Goal: Task Accomplishment & Management: Manage account settings

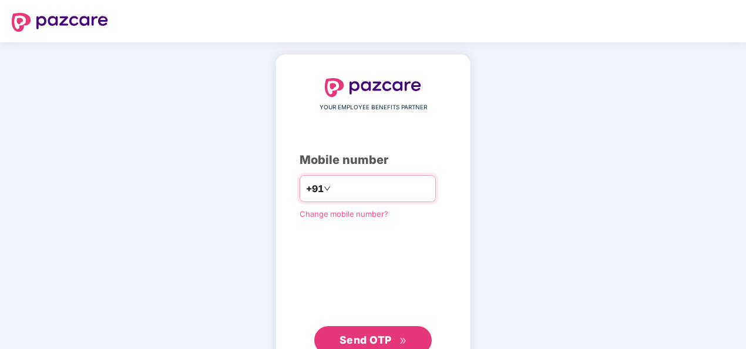
click at [340, 176] on div "+91" at bounding box center [368, 188] width 136 height 27
click at [346, 187] on input "number" at bounding box center [381, 188] width 96 height 19
type input "**********"
drag, startPoint x: 328, startPoint y: 186, endPoint x: 321, endPoint y: 186, distance: 7.1
click at [333, 186] on input "**********" at bounding box center [381, 188] width 96 height 19
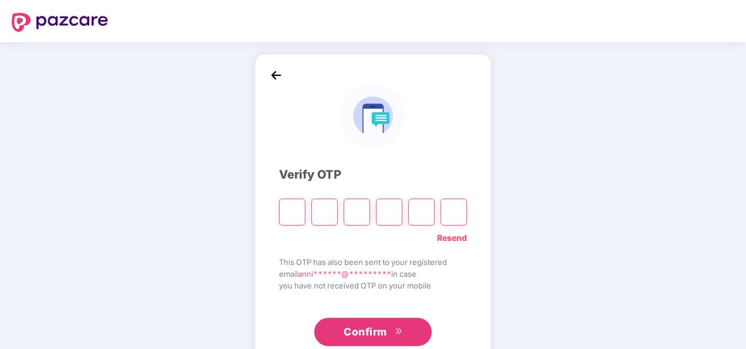
type input "*"
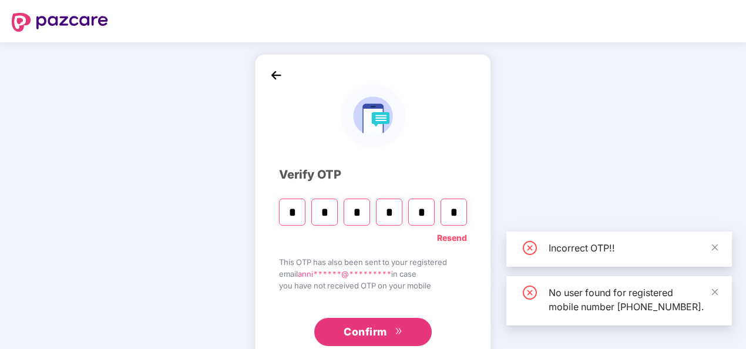
type input "*"
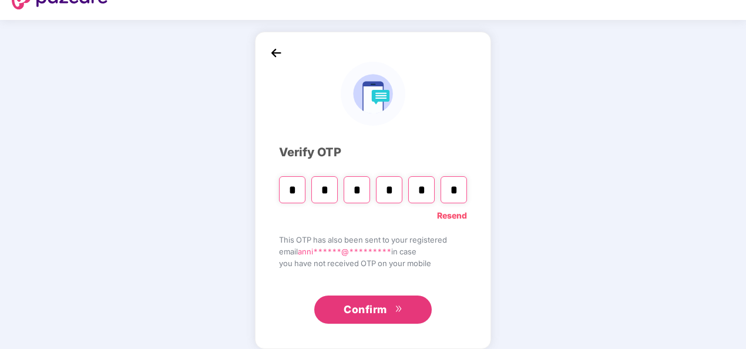
scroll to position [34, 0]
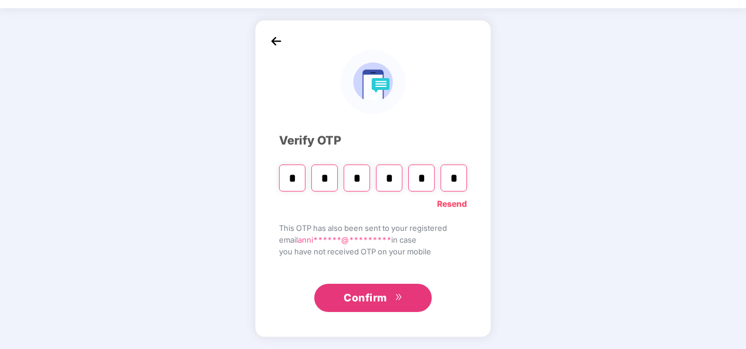
drag, startPoint x: 464, startPoint y: 166, endPoint x: 462, endPoint y: 176, distance: 10.6
click at [463, 166] on input "*" at bounding box center [454, 178] width 26 height 27
click at [379, 298] on span "Confirm" at bounding box center [365, 298] width 43 height 16
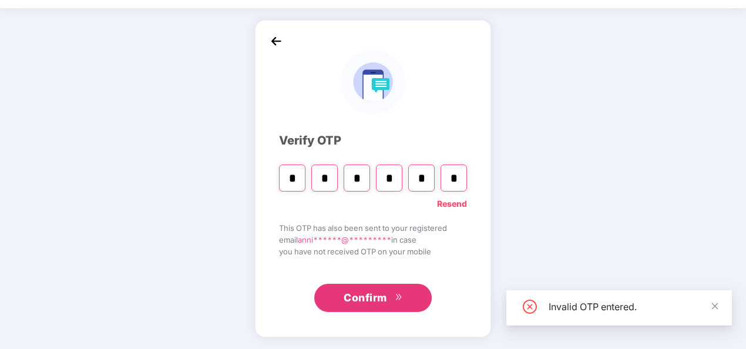
click at [307, 172] on div "* * * * * *" at bounding box center [373, 173] width 188 height 35
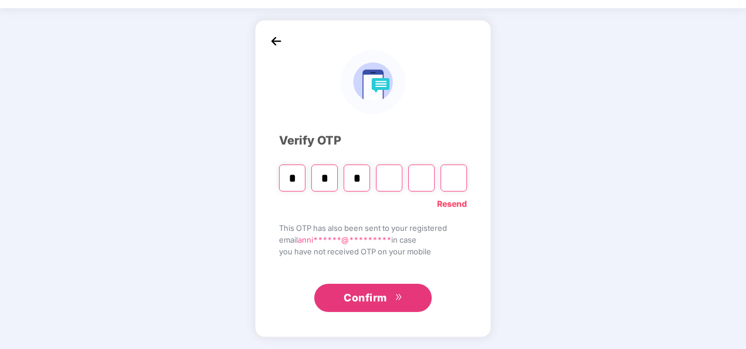
type input "*"
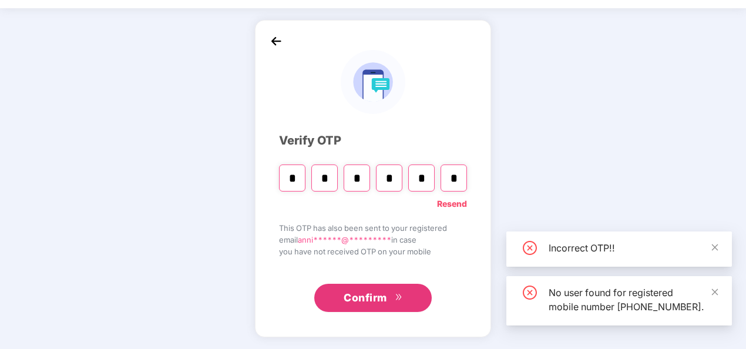
type input "*"
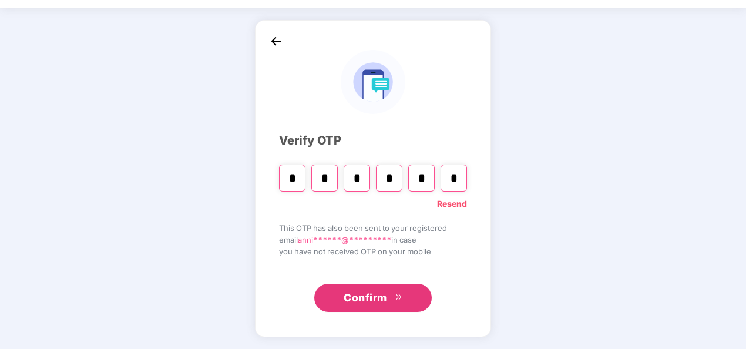
click at [462, 201] on link "Resend" at bounding box center [452, 203] width 30 height 13
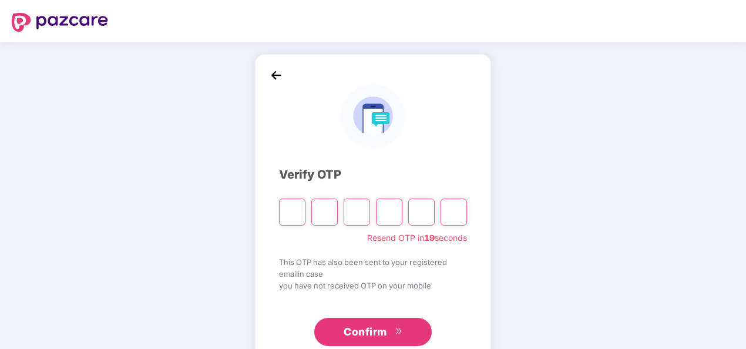
click at [286, 210] on input "Please enter verification code. Digit 1" at bounding box center [292, 212] width 26 height 27
type input "*"
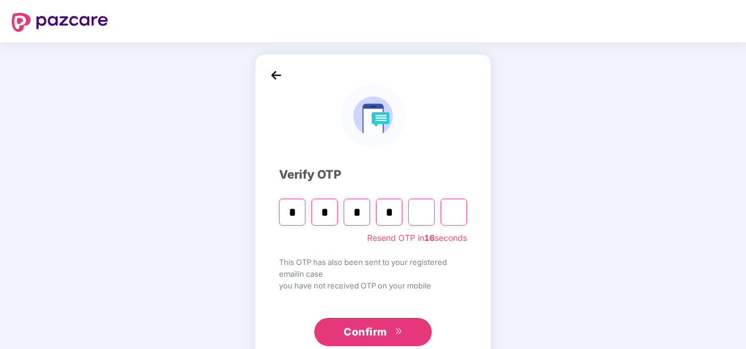
type input "*"
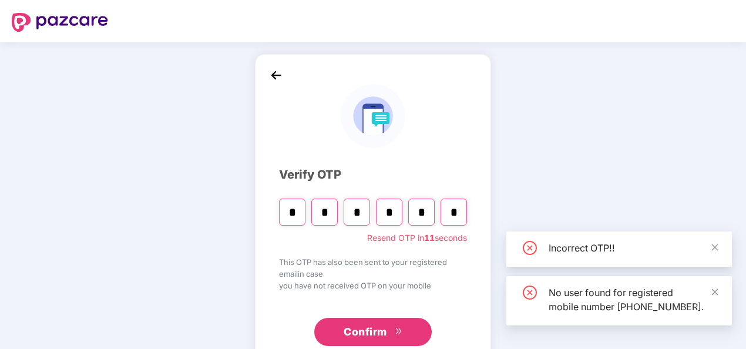
type input "*"
click at [276, 74] on img at bounding box center [276, 75] width 18 height 18
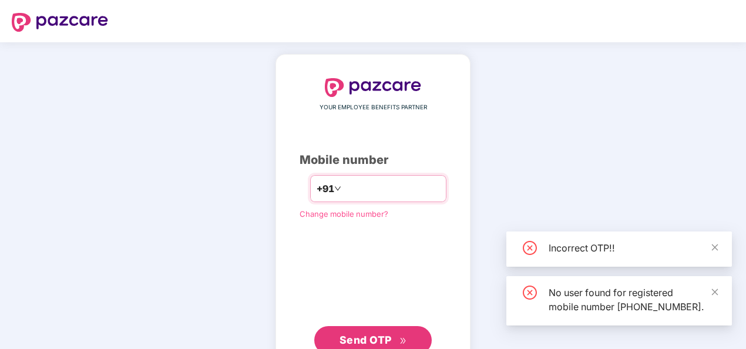
click at [344, 189] on input "**********" at bounding box center [392, 188] width 96 height 19
type input "**********"
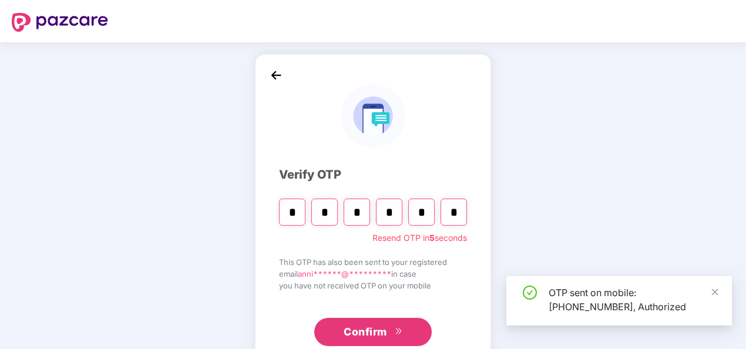
click at [378, 330] on span "Confirm" at bounding box center [365, 332] width 43 height 16
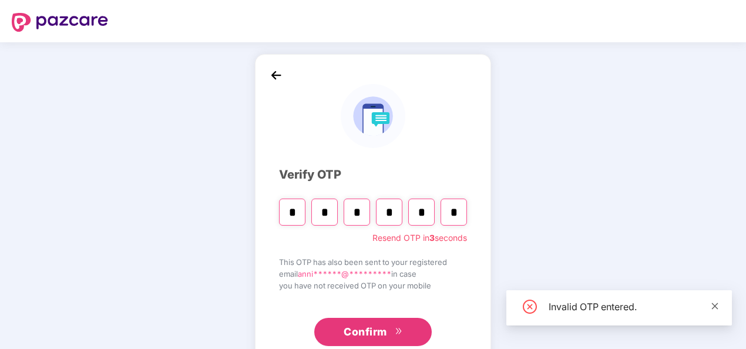
click at [716, 304] on icon "close" at bounding box center [715, 306] width 8 height 8
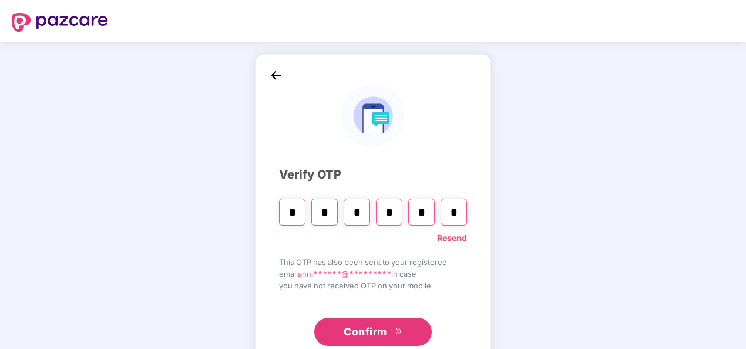
click at [458, 205] on input "*" at bounding box center [454, 212] width 26 height 27
click at [467, 238] on div "Verify OTP Resend This OTP has also been sent to your registered email anni****…" at bounding box center [373, 212] width 236 height 317
click at [458, 237] on link "Resend" at bounding box center [452, 238] width 30 height 13
click at [286, 214] on input "Please enter verification code. Digit 1" at bounding box center [292, 212] width 26 height 27
type input "*"
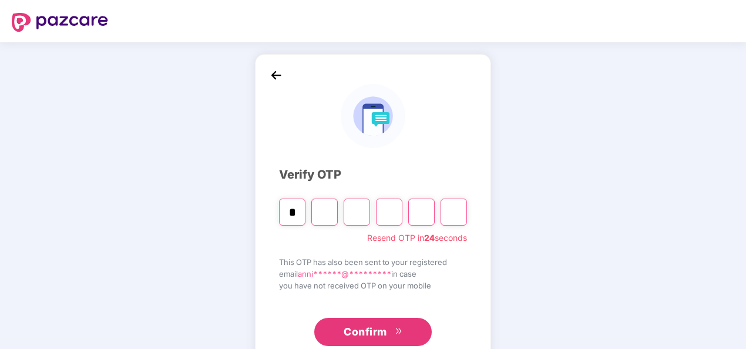
type input "*"
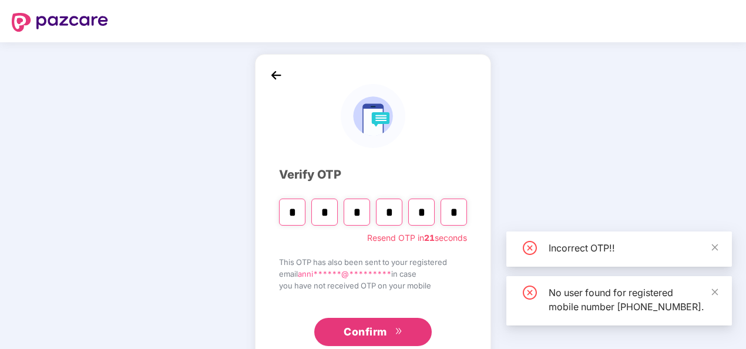
type input "*"
click at [377, 322] on button "Confirm" at bounding box center [373, 332] width 118 height 28
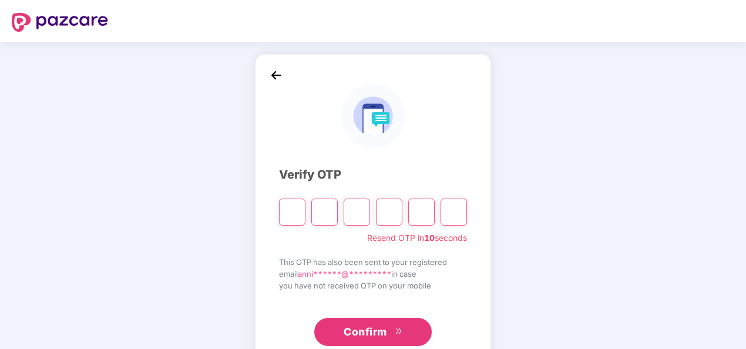
type input "*"
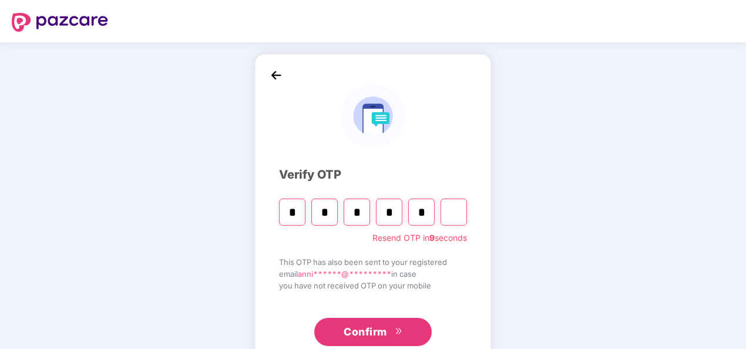
type input "*"
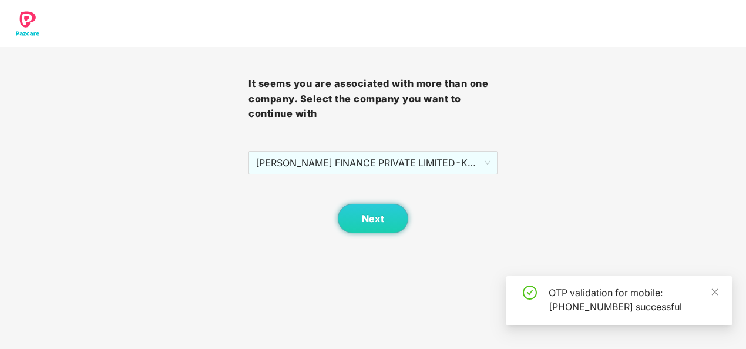
click at [338, 136] on div "It seems you are associated with more than one company. Select the company you …" at bounding box center [373, 140] width 249 height 186
click at [340, 159] on span "[PERSON_NAME] FINANCE PRIVATE LIMITED - KF100007 - ADMIN" at bounding box center [373, 163] width 234 height 22
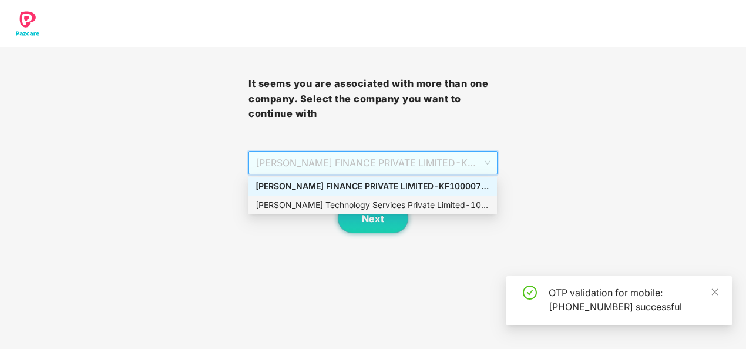
drag, startPoint x: 341, startPoint y: 201, endPoint x: 347, endPoint y: 203, distance: 6.3
click at [341, 201] on div "[PERSON_NAME] Technology Services Private Limited - 101010 - ADMIN" at bounding box center [373, 205] width 234 height 13
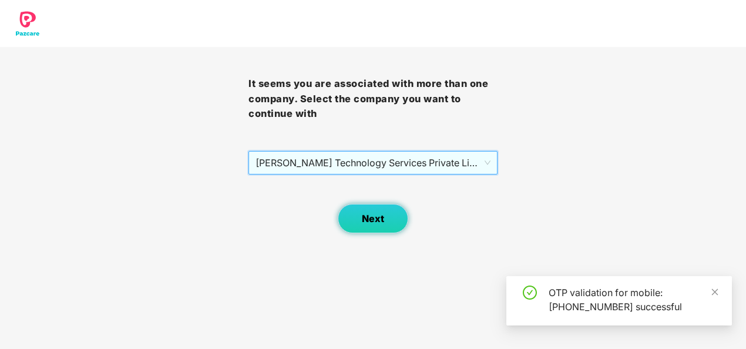
click at [383, 220] on span "Next" at bounding box center [373, 218] width 22 height 11
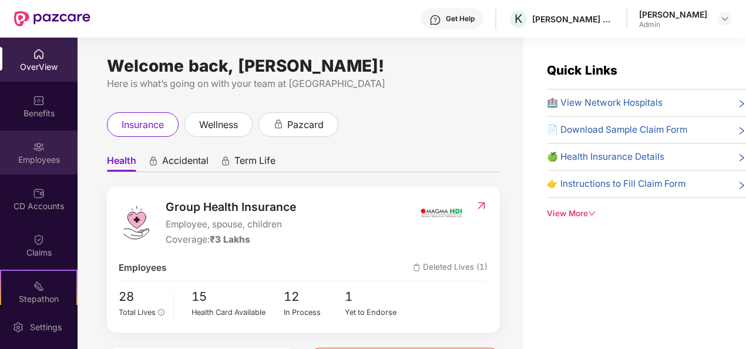
click at [33, 146] on img at bounding box center [39, 147] width 12 height 12
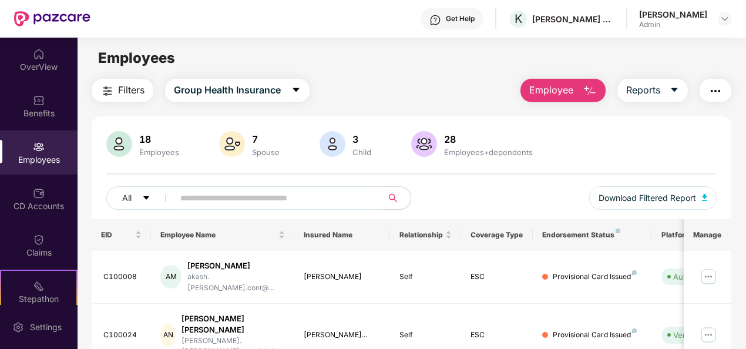
click at [202, 196] on input "text" at bounding box center [273, 198] width 186 height 18
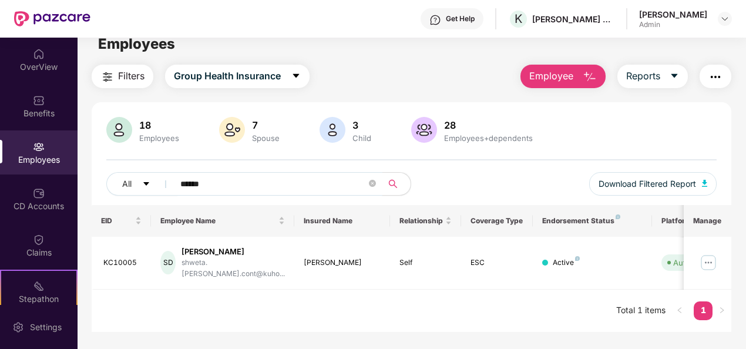
scroll to position [38, 0]
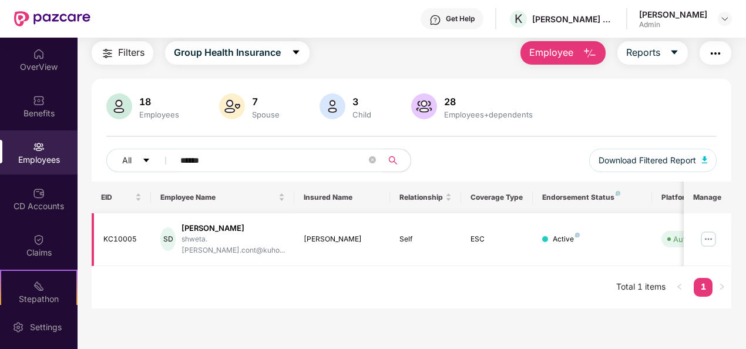
type input "******"
click at [713, 233] on img at bounding box center [708, 239] width 19 height 19
drag, startPoint x: 457, startPoint y: 279, endPoint x: 672, endPoint y: 226, distance: 221.3
click at [471, 272] on div "EID Employee Name Insured Name Relationship Coverage Type Endorsement Status Pl…" at bounding box center [412, 245] width 640 height 127
click at [705, 234] on img at bounding box center [708, 239] width 19 height 19
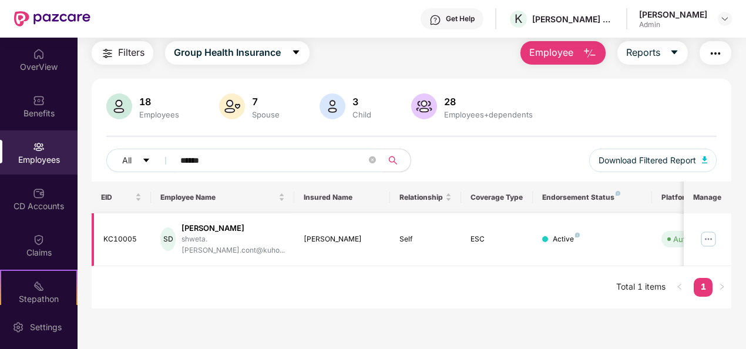
click at [557, 234] on div "Active" at bounding box center [566, 239] width 27 height 11
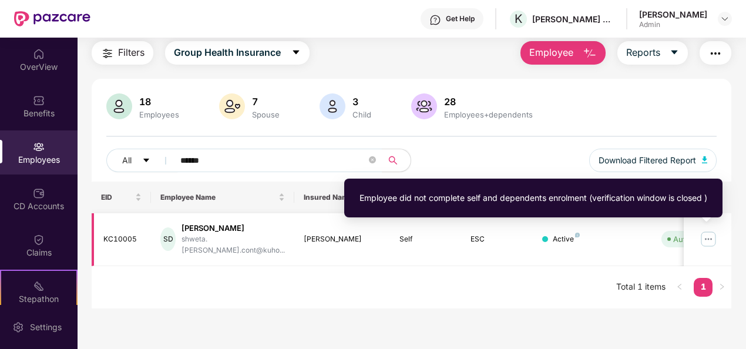
click at [679, 234] on div "Auto Verified" at bounding box center [696, 239] width 47 height 12
click at [671, 231] on span "Auto Verified" at bounding box center [694, 239] width 65 height 16
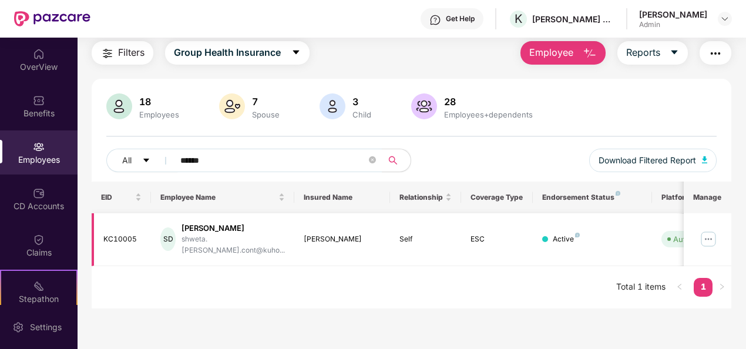
click at [710, 235] on img at bounding box center [708, 239] width 19 height 19
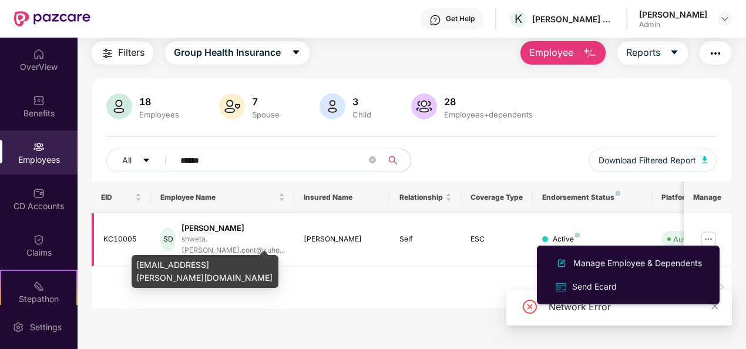
click at [249, 236] on div "shweta.[PERSON_NAME].cont@kuho..." at bounding box center [233, 245] width 103 height 22
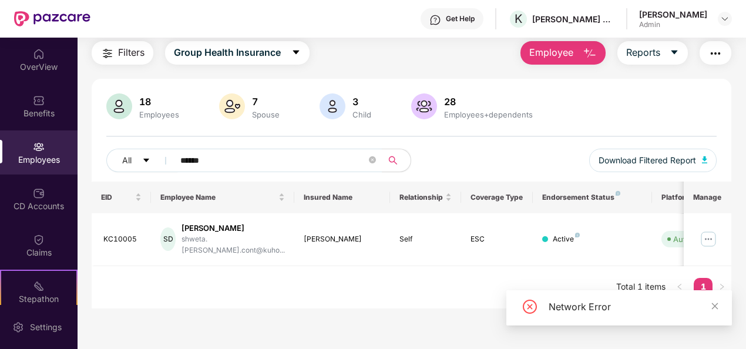
click at [393, 287] on div "EID Employee Name Insured Name Relationship Coverage Type Endorsement Status Pl…" at bounding box center [412, 245] width 640 height 127
click at [722, 304] on div "Network Error" at bounding box center [620, 307] width 226 height 35
click at [717, 306] on icon "close" at bounding box center [715, 306] width 8 height 8
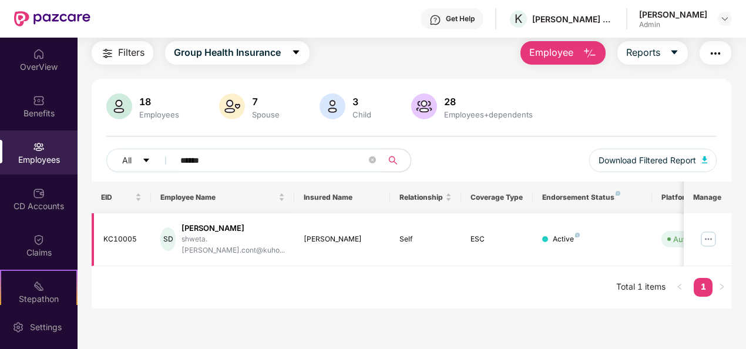
click at [216, 230] on div "[PERSON_NAME]" at bounding box center [233, 228] width 103 height 11
click at [199, 203] on div "Employee Name" at bounding box center [222, 197] width 125 height 11
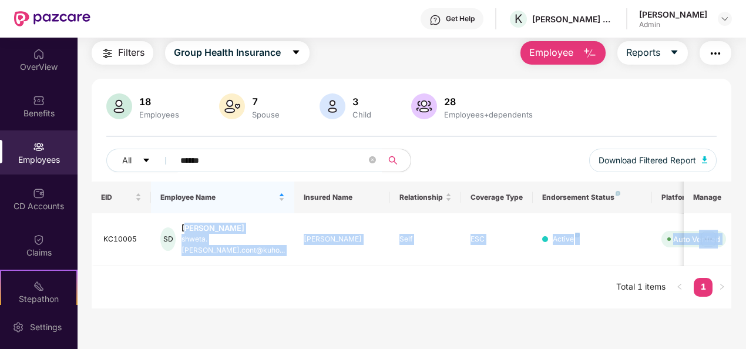
scroll to position [0, 122]
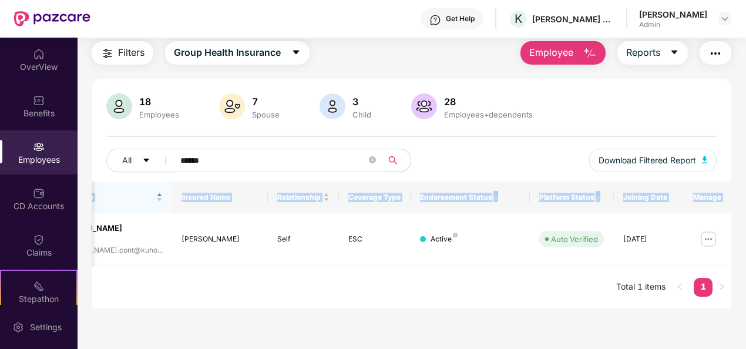
drag, startPoint x: 195, startPoint y: 228, endPoint x: 737, endPoint y: 229, distance: 541.8
click at [737, 229] on div "Filters Group Health Insurance Employee Reports 18 Employees 7 Spouse 3 Child […" at bounding box center [412, 174] width 668 height 267
click at [706, 230] on img at bounding box center [708, 239] width 19 height 19
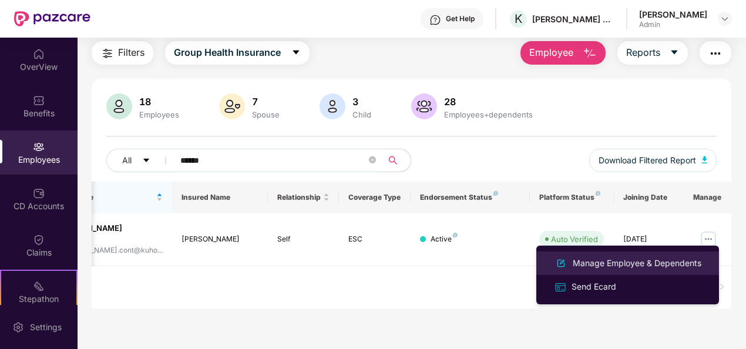
click at [626, 260] on div "Manage Employee & Dependents" at bounding box center [637, 263] width 133 height 13
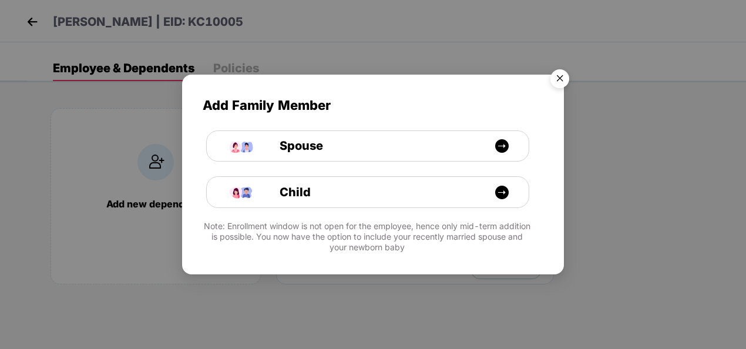
click at [562, 78] on img "Close" at bounding box center [560, 80] width 33 height 33
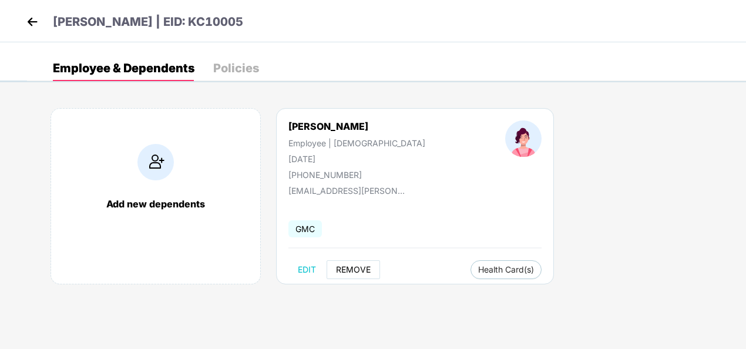
click at [348, 268] on span "REMOVE" at bounding box center [353, 269] width 35 height 9
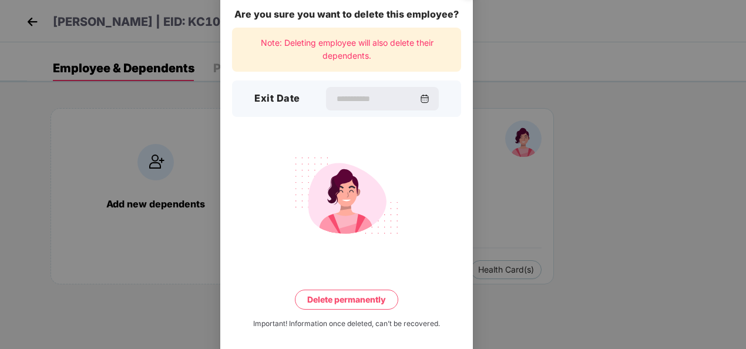
scroll to position [26, 0]
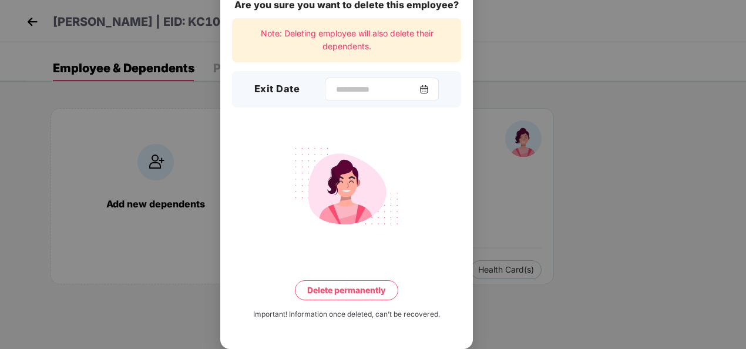
click at [429, 90] on img at bounding box center [424, 89] width 9 height 9
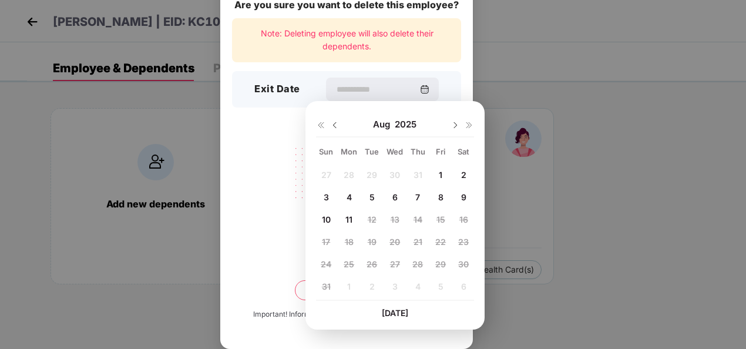
click at [341, 219] on div "11" at bounding box center [349, 219] width 18 height 18
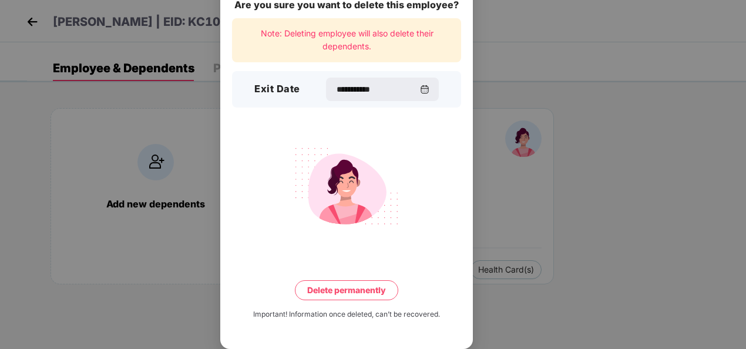
type input "**********"
click at [336, 291] on button "Delete permanently" at bounding box center [346, 290] width 103 height 20
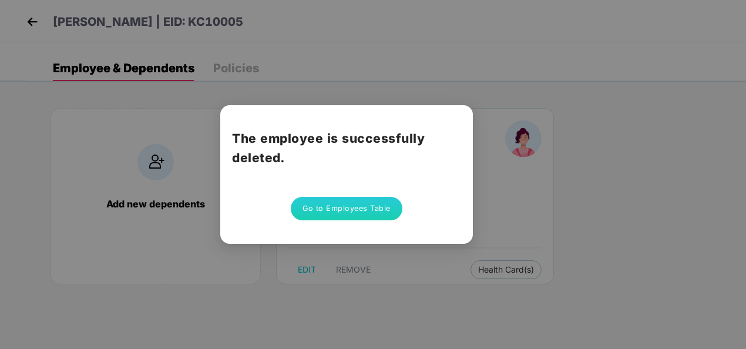
scroll to position [0, 0]
click at [353, 210] on button "Go to Employees Table" at bounding box center [347, 209] width 112 height 24
